Goal: Information Seeking & Learning: Learn about a topic

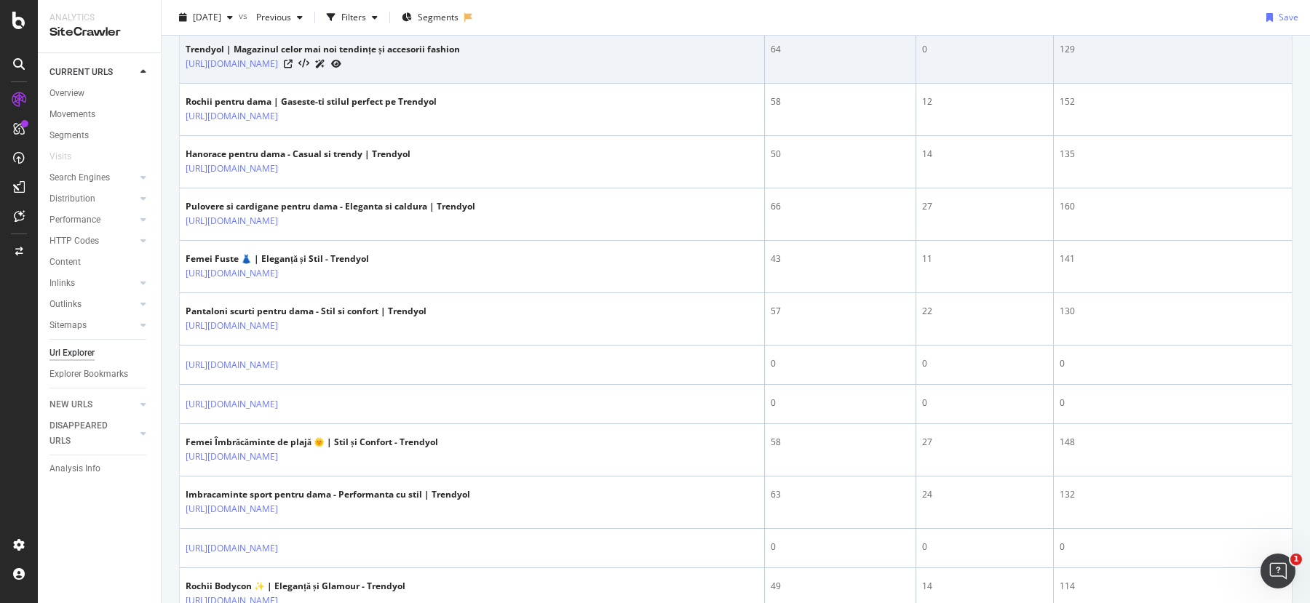
scroll to position [107, 0]
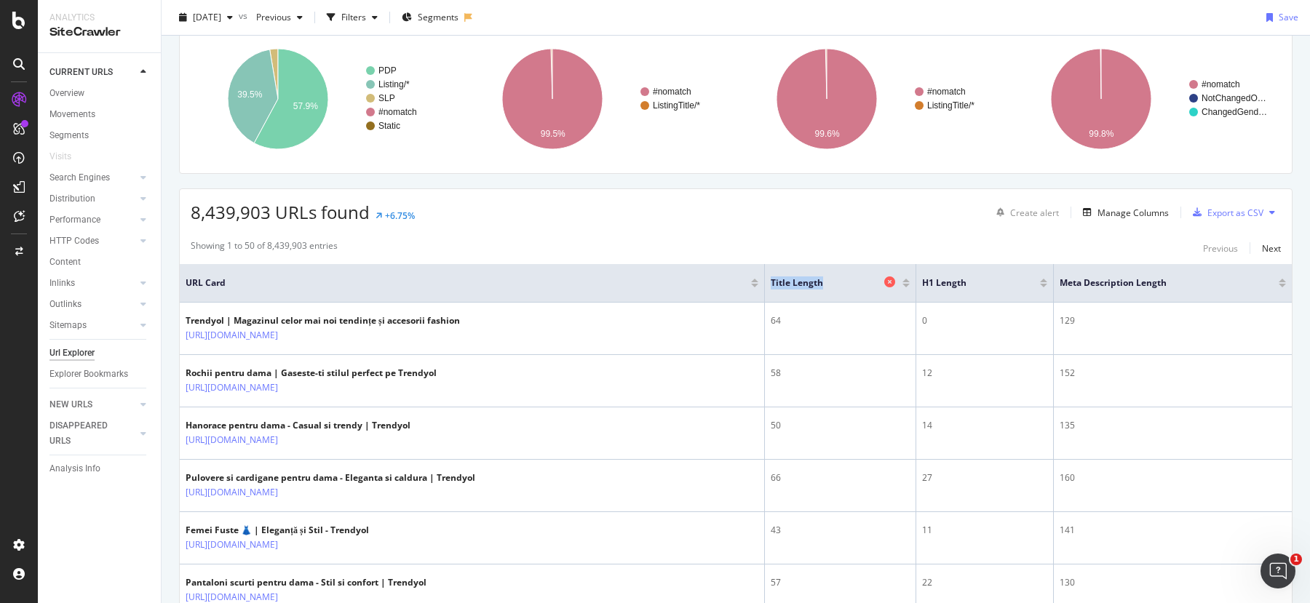
drag, startPoint x: 772, startPoint y: 281, endPoint x: 825, endPoint y: 284, distance: 53.2
click at [825, 284] on span "Title Length" at bounding box center [824, 282] width 109 height 13
click at [821, 287] on span "Title Length" at bounding box center [824, 282] width 109 height 13
drag, startPoint x: 822, startPoint y: 283, endPoint x: 769, endPoint y: 280, distance: 53.2
click at [769, 280] on th "Title Length" at bounding box center [840, 283] width 151 height 39
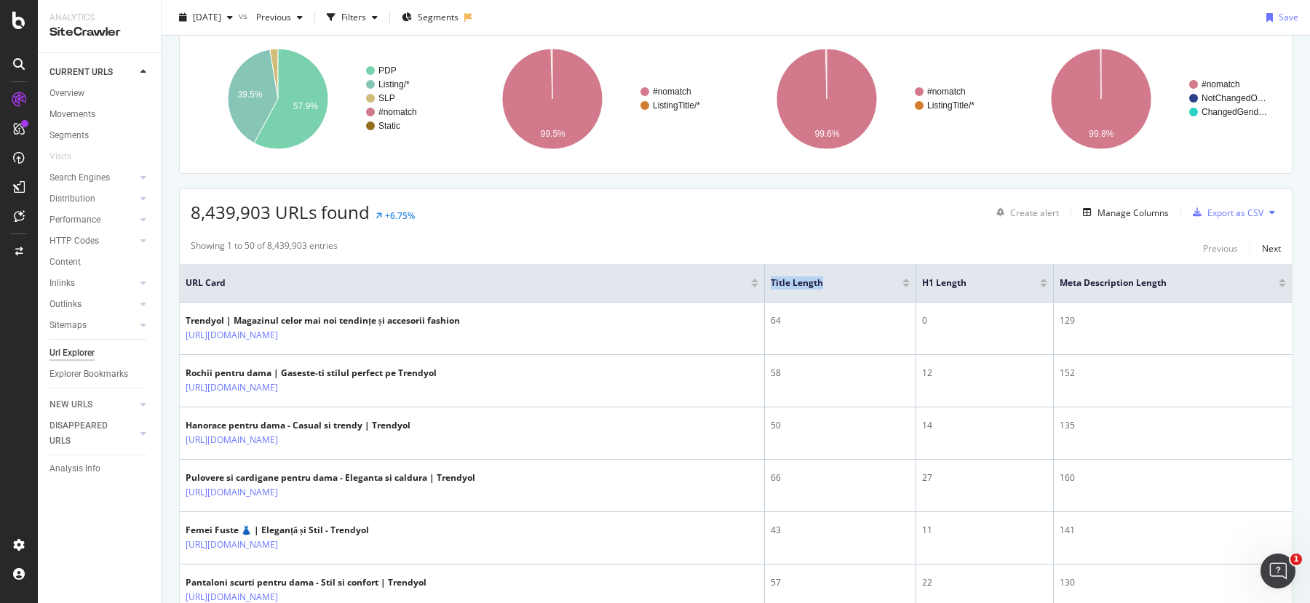
click at [770, 280] on th "Title Length" at bounding box center [840, 283] width 151 height 39
drag, startPoint x: 770, startPoint y: 280, endPoint x: 836, endPoint y: 283, distance: 66.3
click at [836, 283] on th "Title Length" at bounding box center [840, 283] width 151 height 39
click at [836, 283] on span "Title Length" at bounding box center [824, 282] width 109 height 13
drag, startPoint x: 836, startPoint y: 283, endPoint x: 776, endPoint y: 284, distance: 59.7
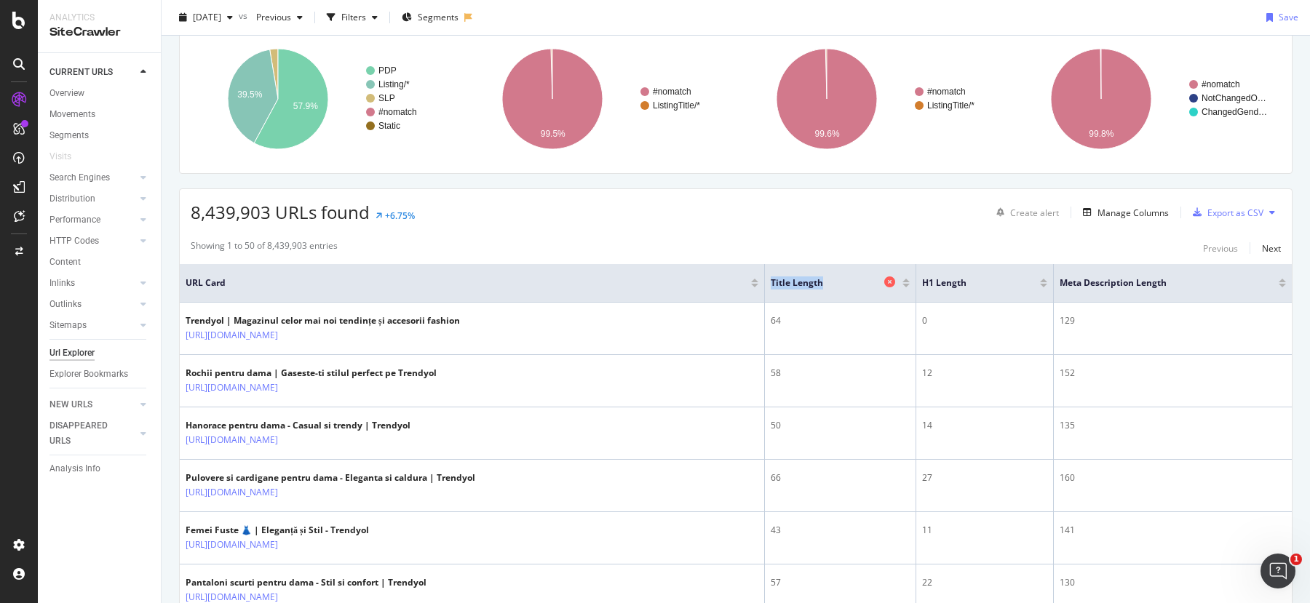
click at [775, 284] on span "Title Length" at bounding box center [824, 282] width 109 height 13
click at [776, 284] on span "Title Length" at bounding box center [824, 282] width 109 height 13
drag, startPoint x: 773, startPoint y: 284, endPoint x: 826, endPoint y: 279, distance: 53.4
click at [826, 279] on span "Title Length" at bounding box center [824, 282] width 109 height 13
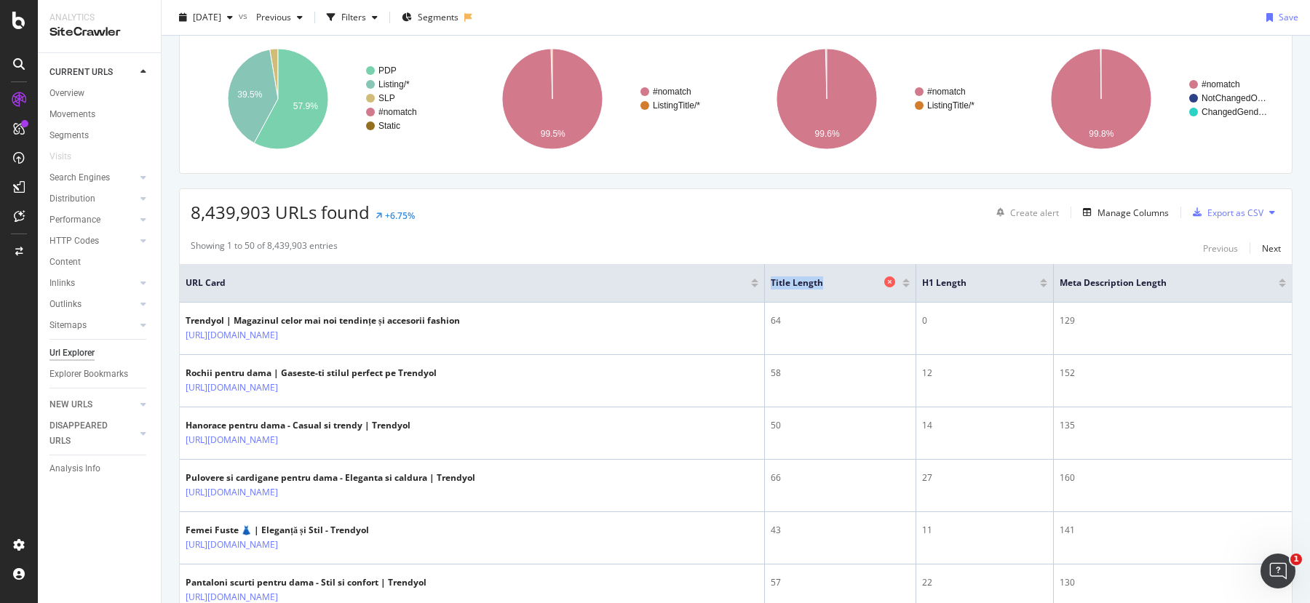
drag, startPoint x: 826, startPoint y: 279, endPoint x: 777, endPoint y: 282, distance: 48.8
click at [777, 282] on span "Title Length" at bounding box center [824, 282] width 109 height 13
drag, startPoint x: 770, startPoint y: 282, endPoint x: 835, endPoint y: 281, distance: 64.8
click at [835, 281] on th "Title Length" at bounding box center [840, 283] width 151 height 39
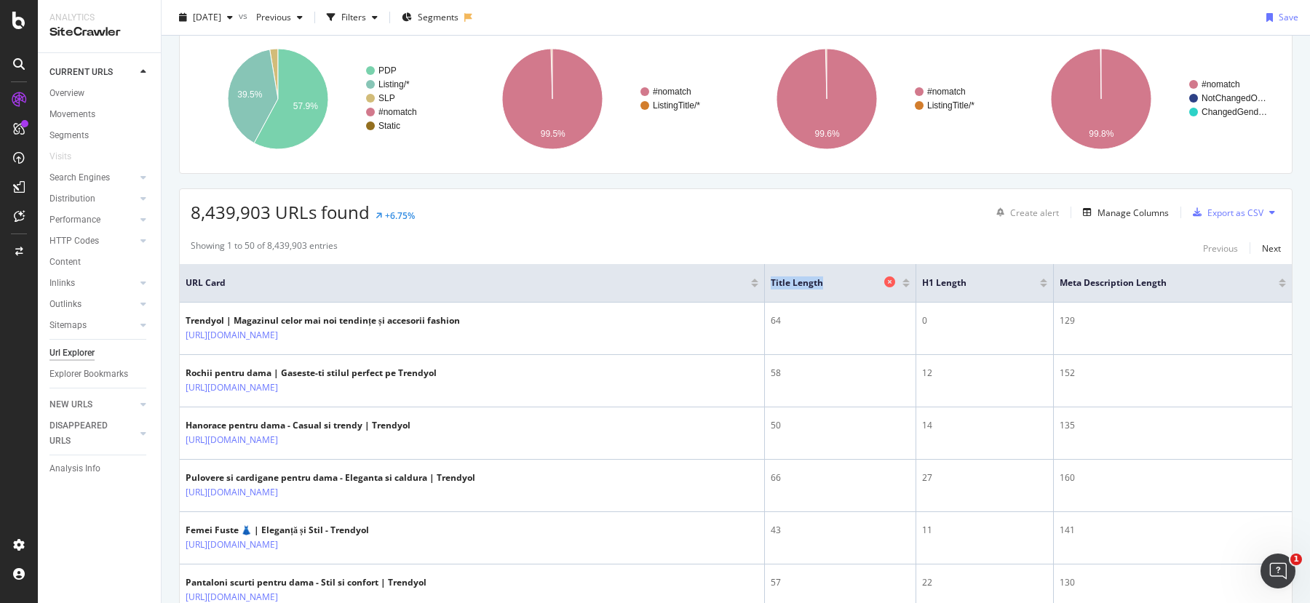
click at [835, 281] on span "Title Length" at bounding box center [824, 282] width 109 height 13
drag, startPoint x: 835, startPoint y: 281, endPoint x: 779, endPoint y: 281, distance: 56.0
click at [778, 281] on span "Title Length" at bounding box center [824, 282] width 109 height 13
click at [779, 281] on span "Title Length" at bounding box center [824, 282] width 109 height 13
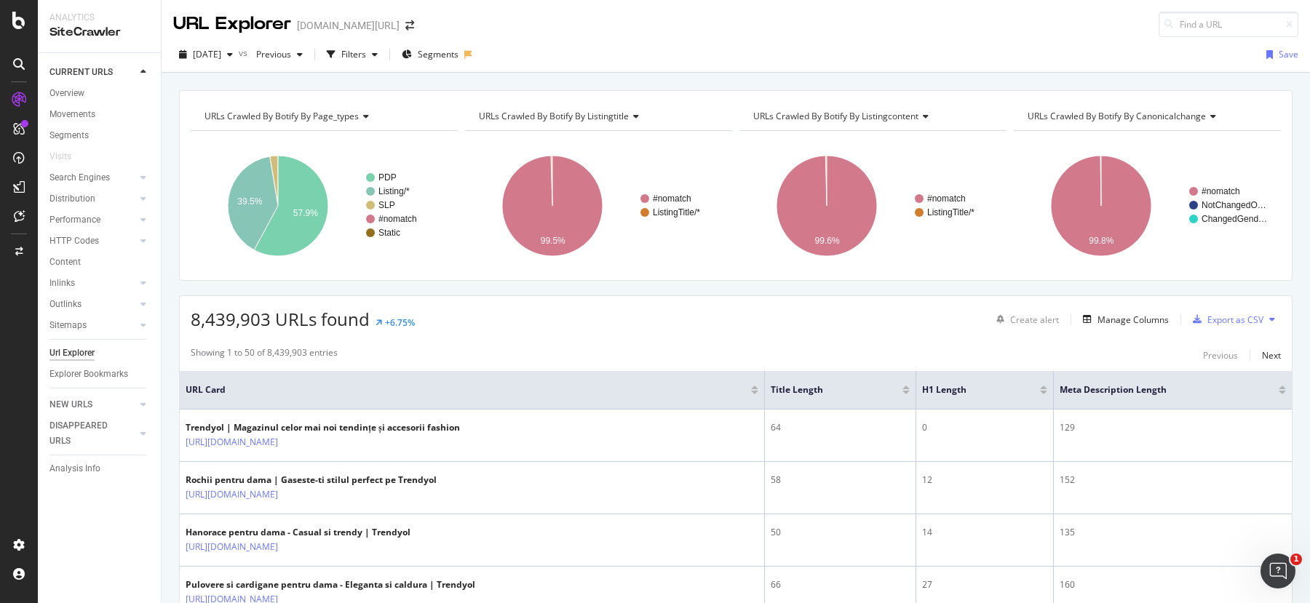
scroll to position [457, 0]
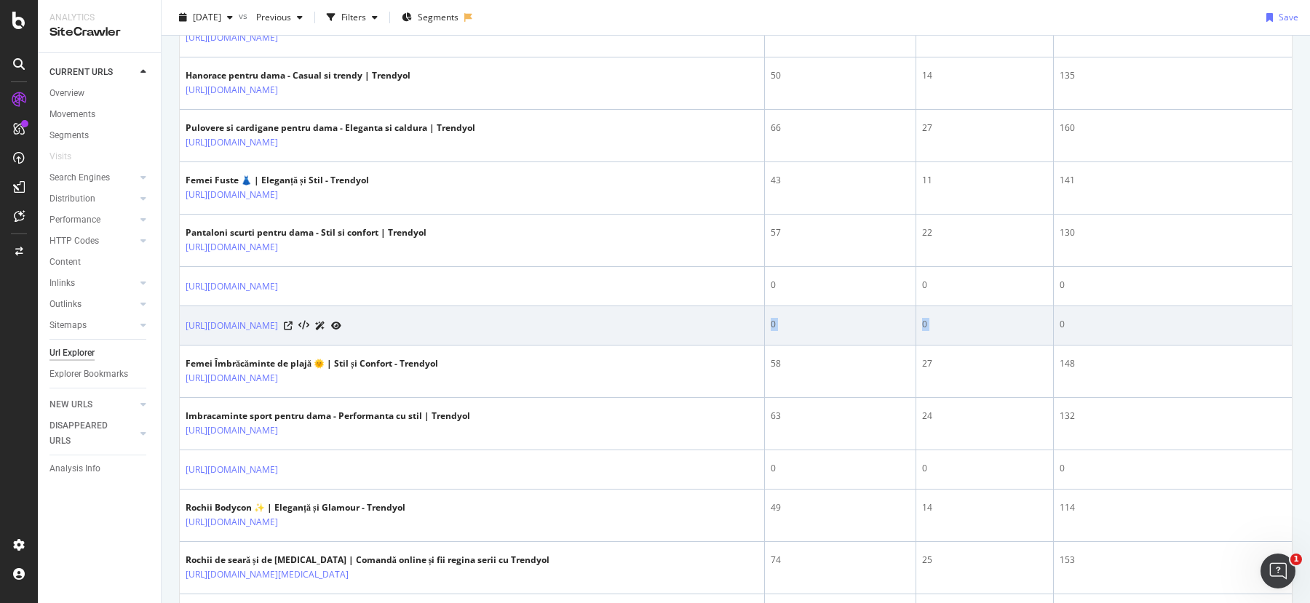
drag, startPoint x: 769, startPoint y: 316, endPoint x: 1088, endPoint y: 311, distance: 318.7
click at [1088, 311] on tr "https://www.trendyol.com/ro/femei-salopete-x-g1-c58 0 0 0" at bounding box center [736, 325] width 1112 height 39
click at [1088, 311] on td "0" at bounding box center [1172, 325] width 238 height 39
click at [278, 324] on link "[URL][DOMAIN_NAME]" at bounding box center [232, 326] width 92 height 15
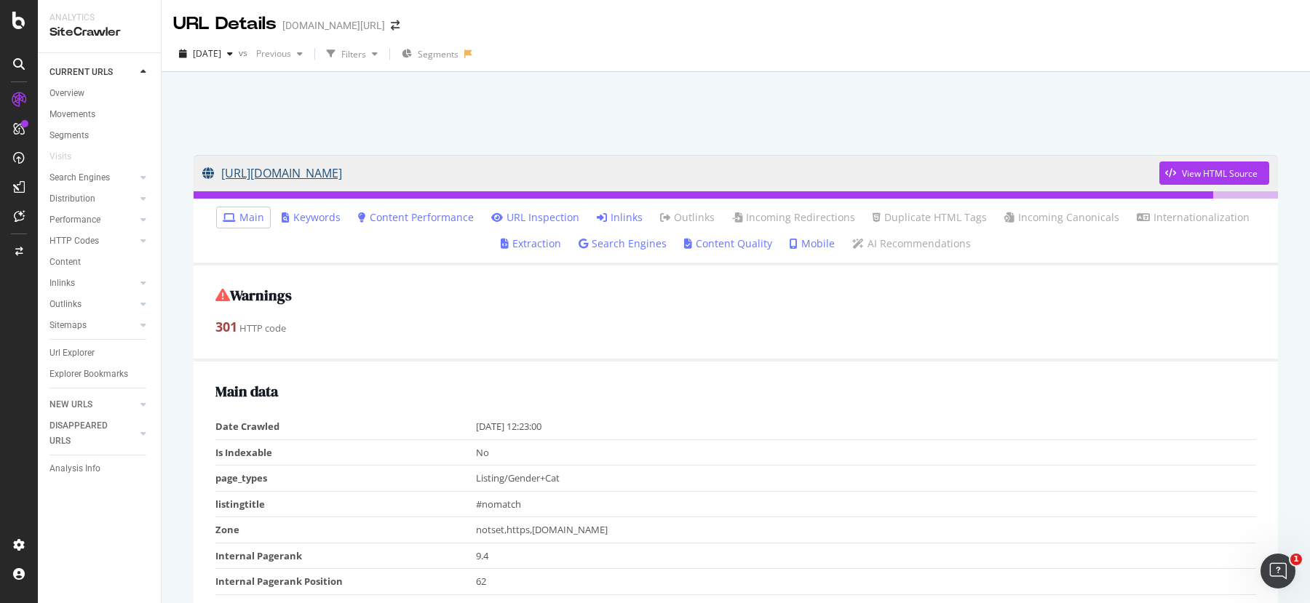
click at [332, 168] on link "[URL][DOMAIN_NAME]" at bounding box center [680, 173] width 957 height 36
